Goal: Transaction & Acquisition: Purchase product/service

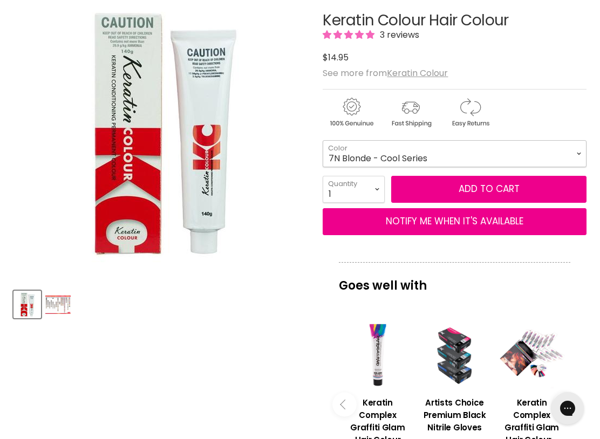
click at [338, 155] on select "1 Black - Warm Series 3 Dark Brown - Warm Series 4 Brown - Warm Series 5 Light …" at bounding box center [455, 153] width 264 height 27
click at [23, 56] on div "Click or scroll to zoom Tap or pinch to zoom" at bounding box center [160, 132] width 295 height 295
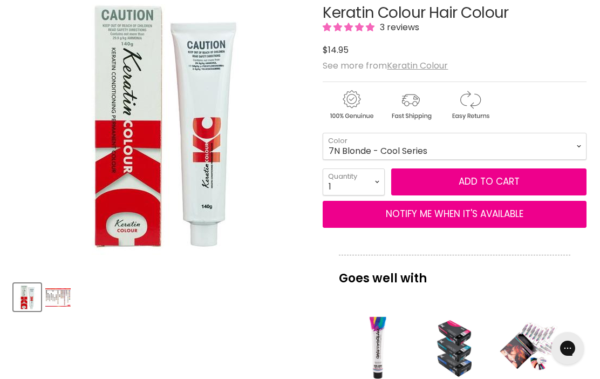
scroll to position [182, 0]
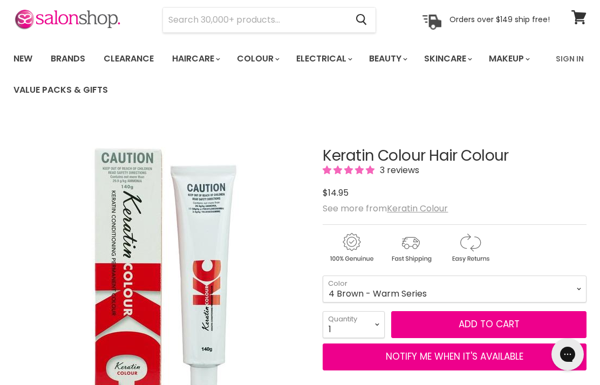
scroll to position [38, 0]
